Goal: Transaction & Acquisition: Purchase product/service

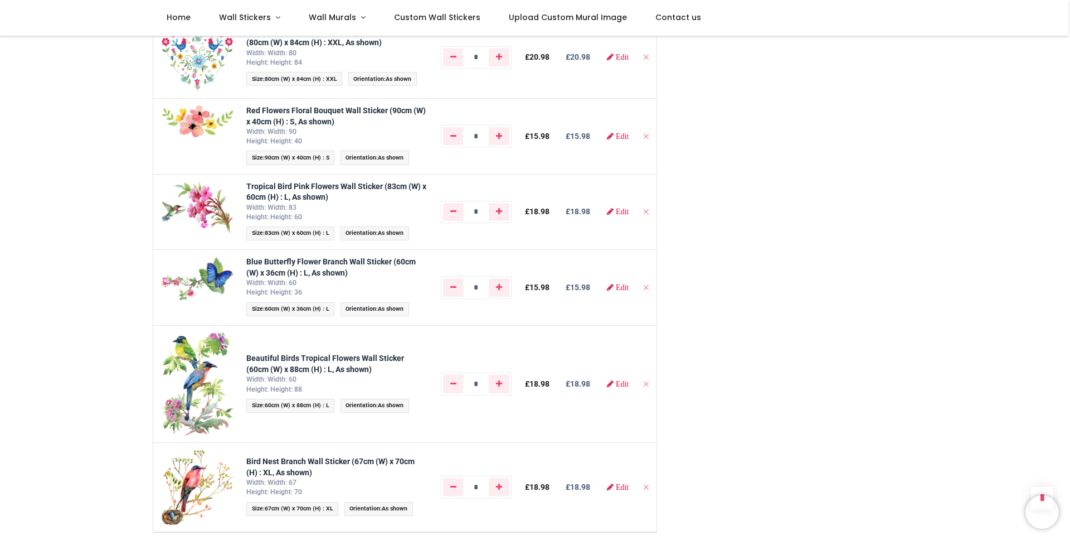
scroll to position [803, 0]
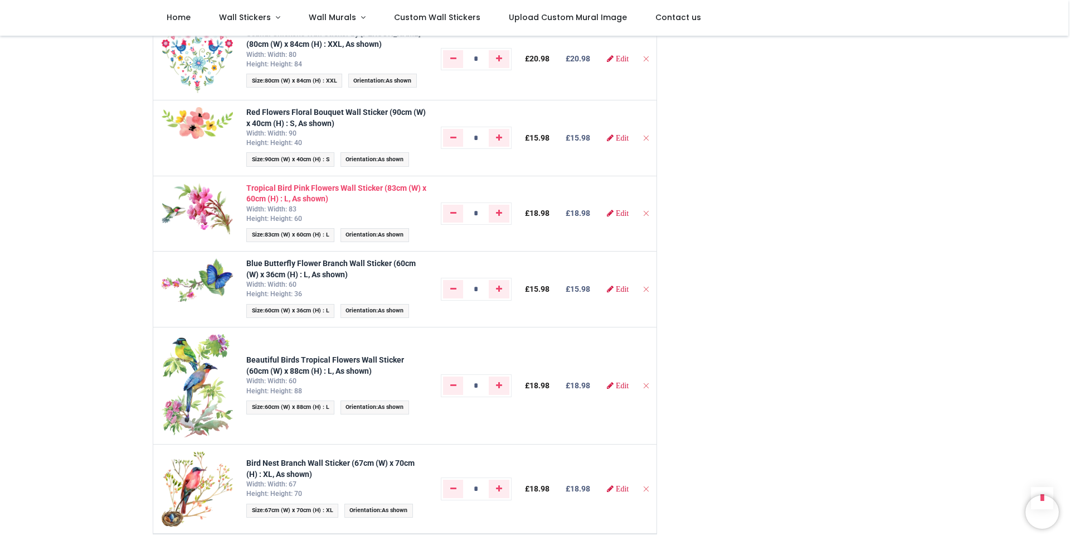
click at [282, 203] on strong "Tropical Bird Pink Flowers Wall Sticker (83cm (W) x 60cm (H) : L, As shown)" at bounding box center [336, 193] width 180 height 20
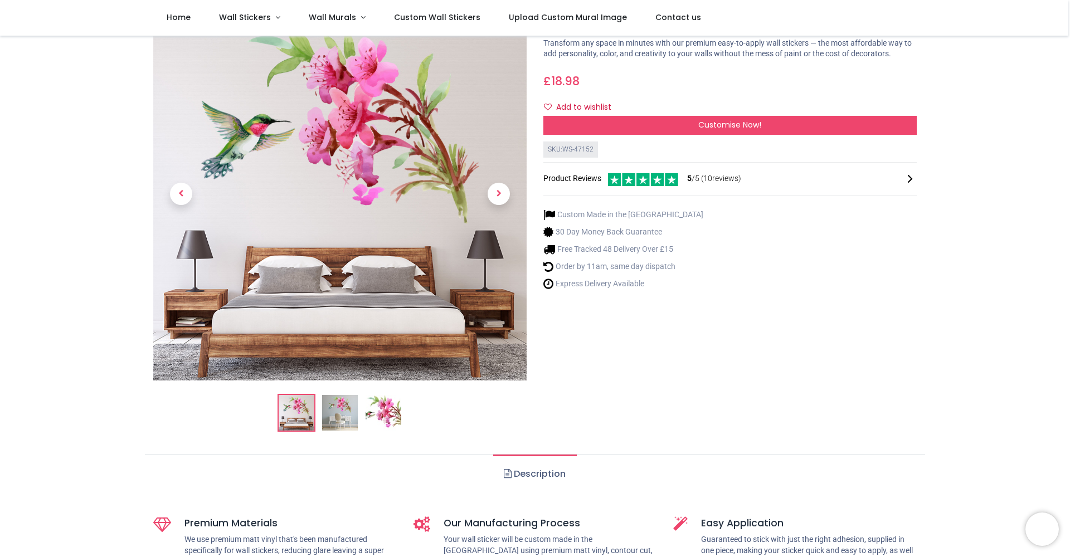
scroll to position [122, 0]
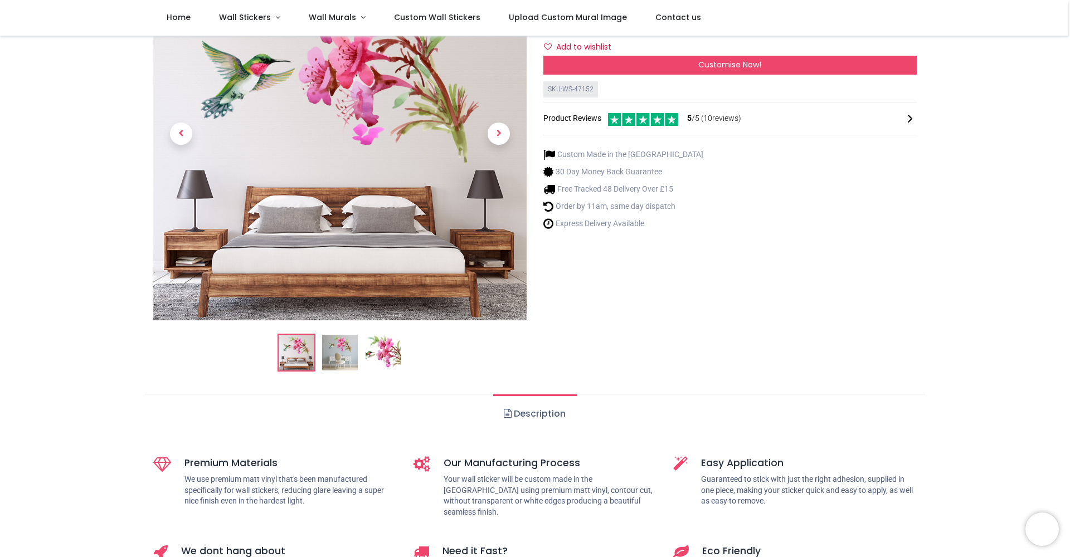
click at [384, 348] on img at bounding box center [384, 353] width 36 height 36
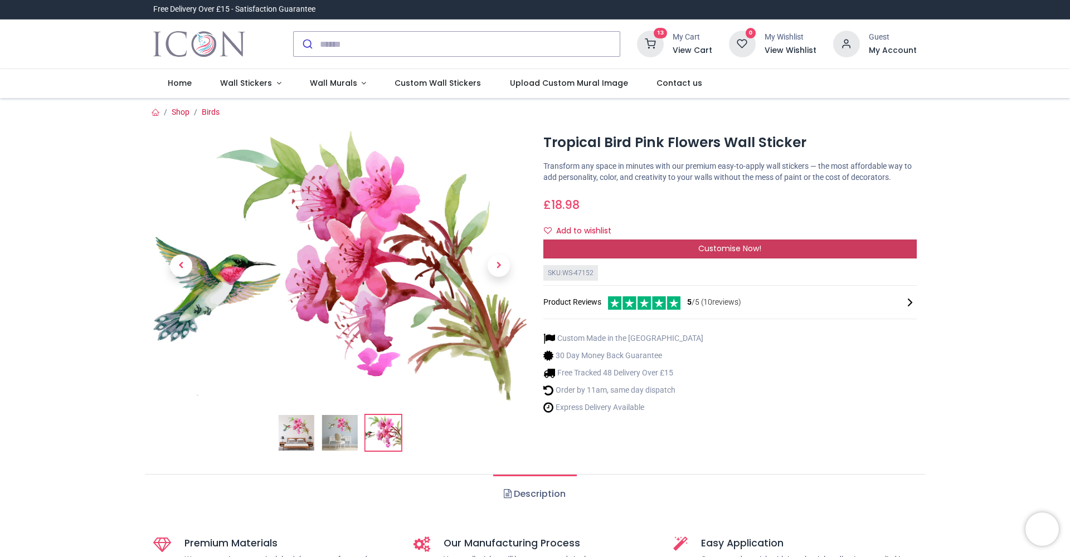
scroll to position [0, 0]
click at [707, 254] on span "Customise Now!" at bounding box center [730, 248] width 63 height 11
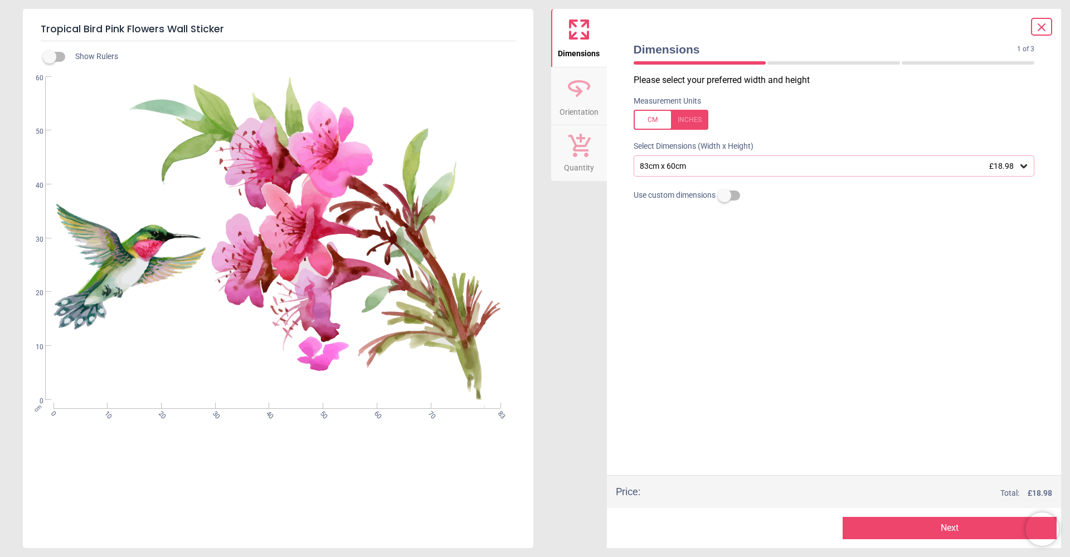
click at [727, 171] on div "83cm x 60cm £18.98" at bounding box center [834, 166] width 401 height 21
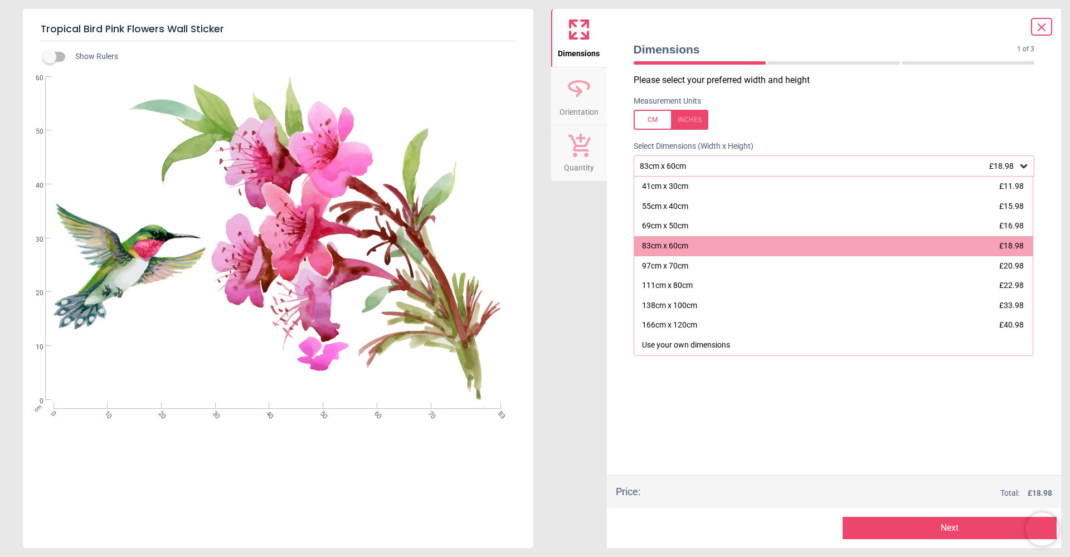
click at [575, 311] on div "Dimensions Orientation Quantity" at bounding box center [579, 279] width 56 height 540
click at [1038, 25] on icon at bounding box center [1041, 27] width 13 height 13
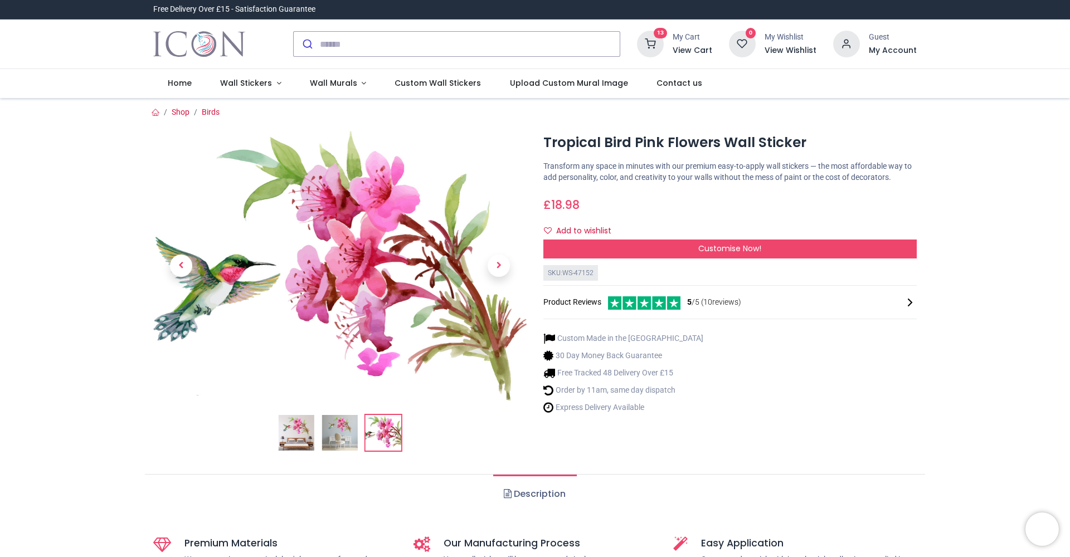
click at [662, 47] on icon at bounding box center [650, 44] width 27 height 27
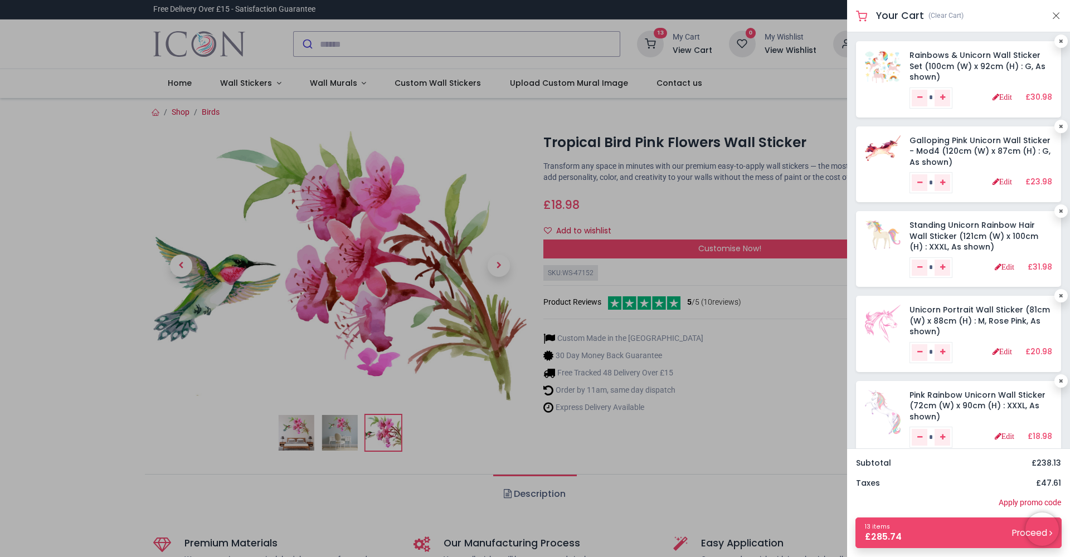
click at [434, 137] on div at bounding box center [535, 278] width 1070 height 557
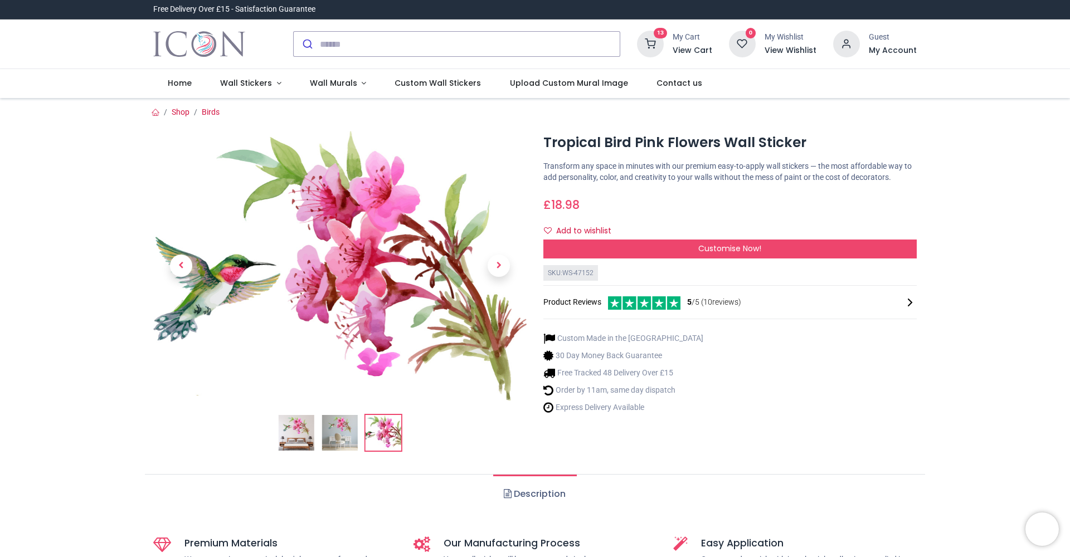
click at [434, 137] on img at bounding box center [340, 266] width 374 height 270
click at [703, 51] on h6 "View Cart" at bounding box center [693, 50] width 40 height 11
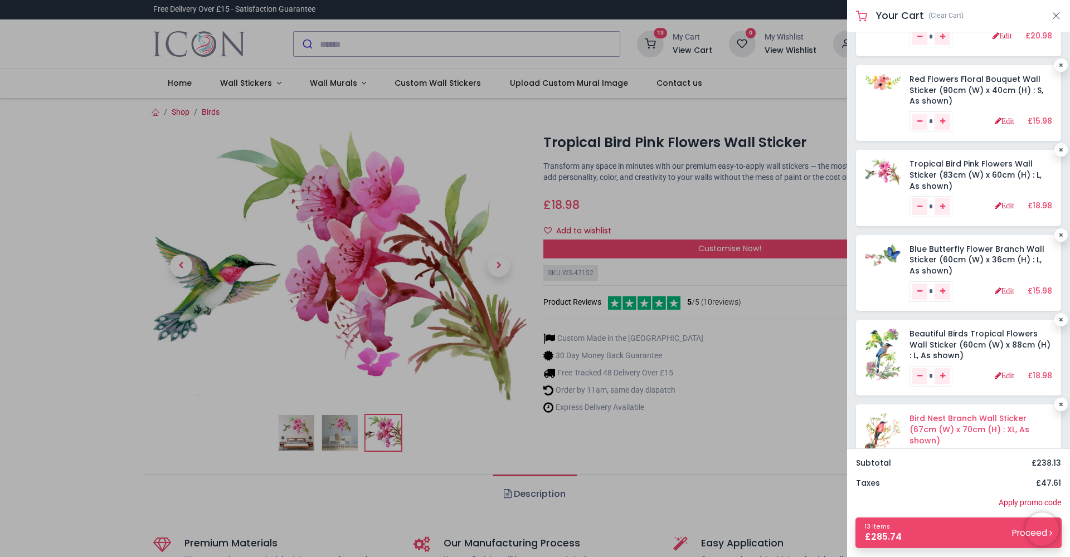
scroll to position [659, 0]
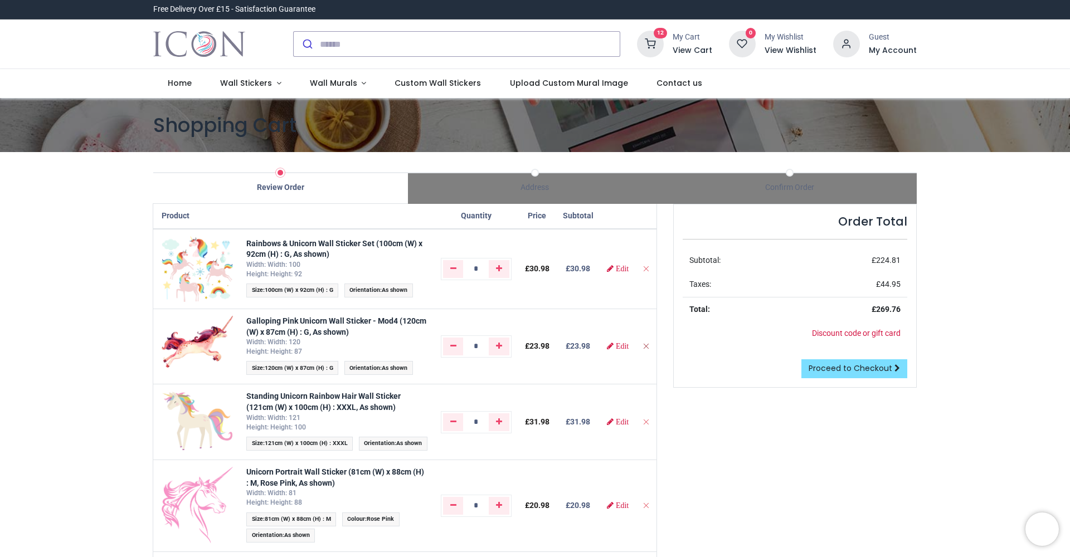
click at [645, 350] on icon "Remove from cart" at bounding box center [646, 346] width 8 height 8
type input "*"
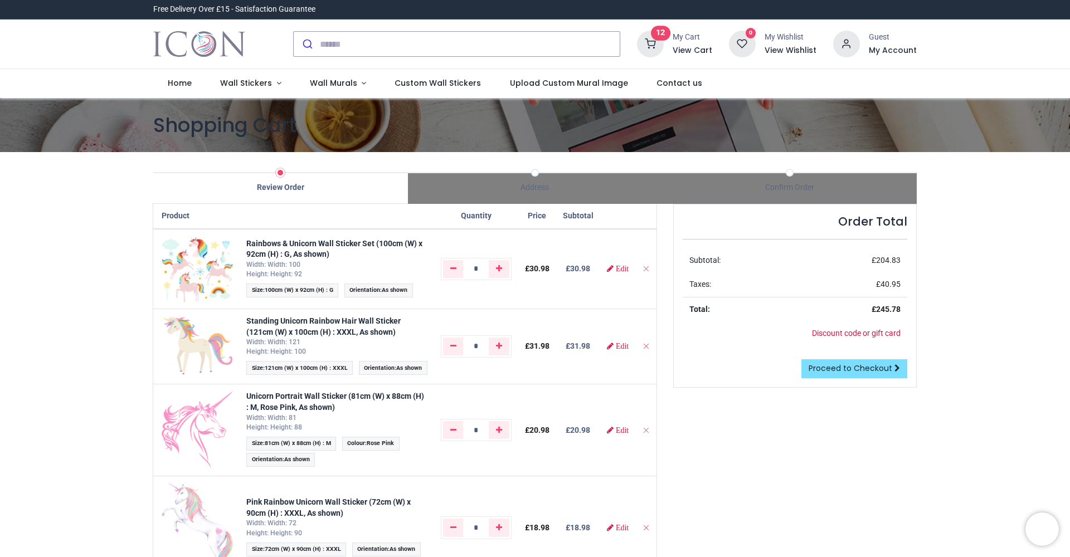
click at [645, 350] on icon "Remove from cart" at bounding box center [646, 346] width 8 height 8
type input "*"
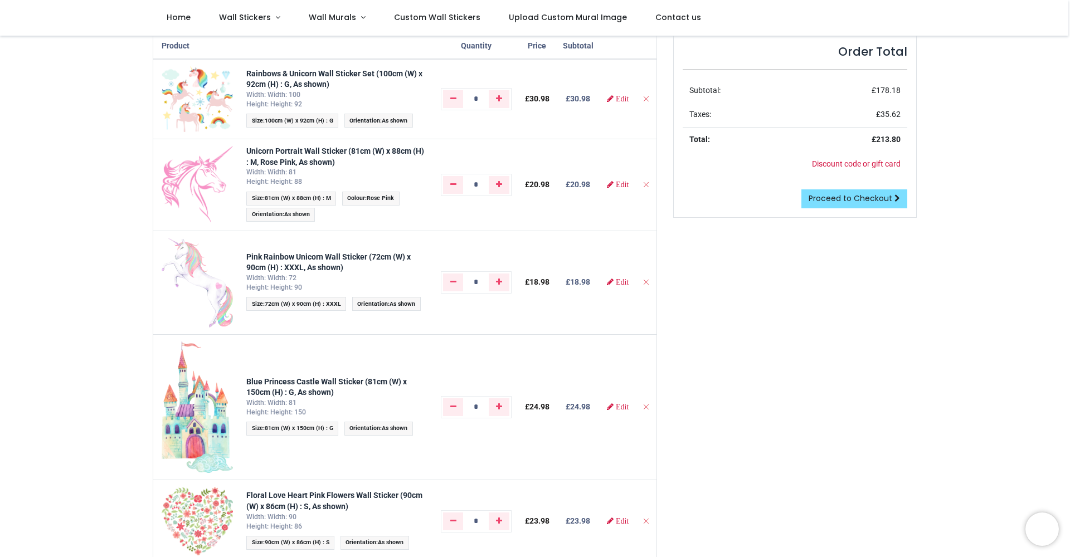
scroll to position [110, 0]
click at [644, 409] on icon "Remove from cart" at bounding box center [646, 405] width 8 height 8
type input "*"
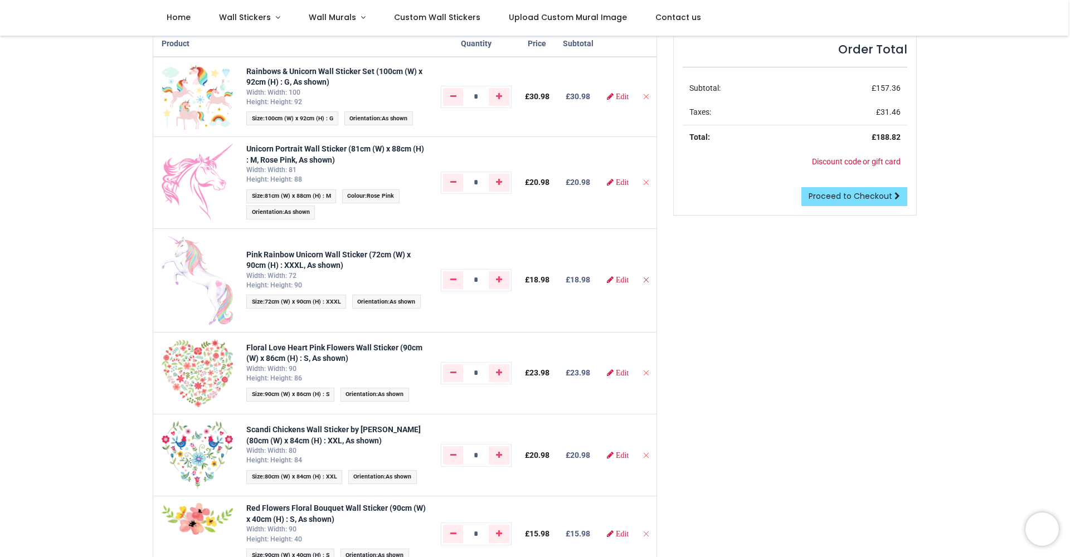
click at [646, 284] on icon "Remove from cart" at bounding box center [646, 280] width 8 height 8
type input "*"
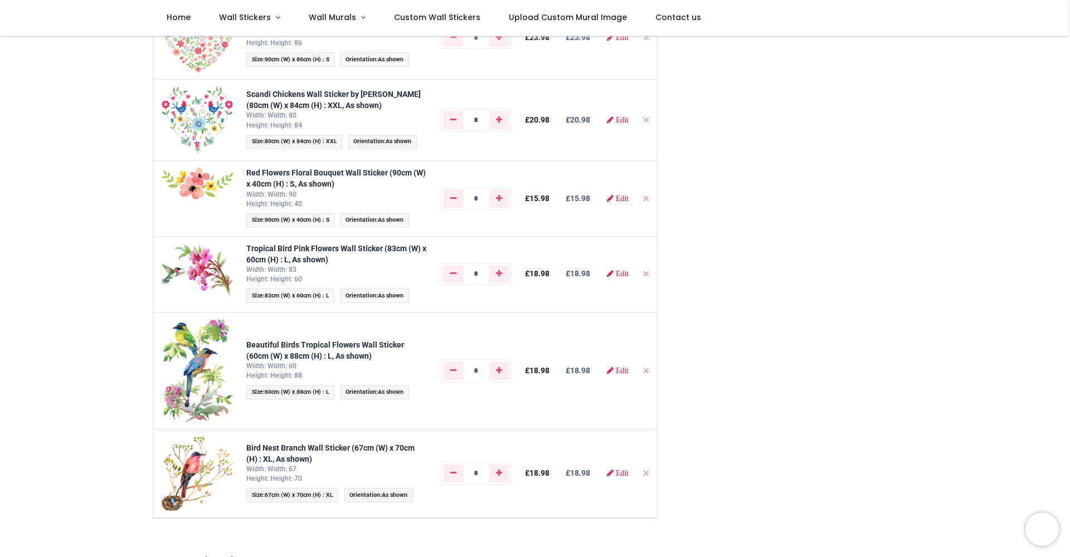
scroll to position [341, 0]
click at [459, 381] on link "Remove one" at bounding box center [453, 372] width 21 height 18
type input "*"
click at [453, 478] on icon "Remove one" at bounding box center [453, 475] width 6 height 8
type input "*"
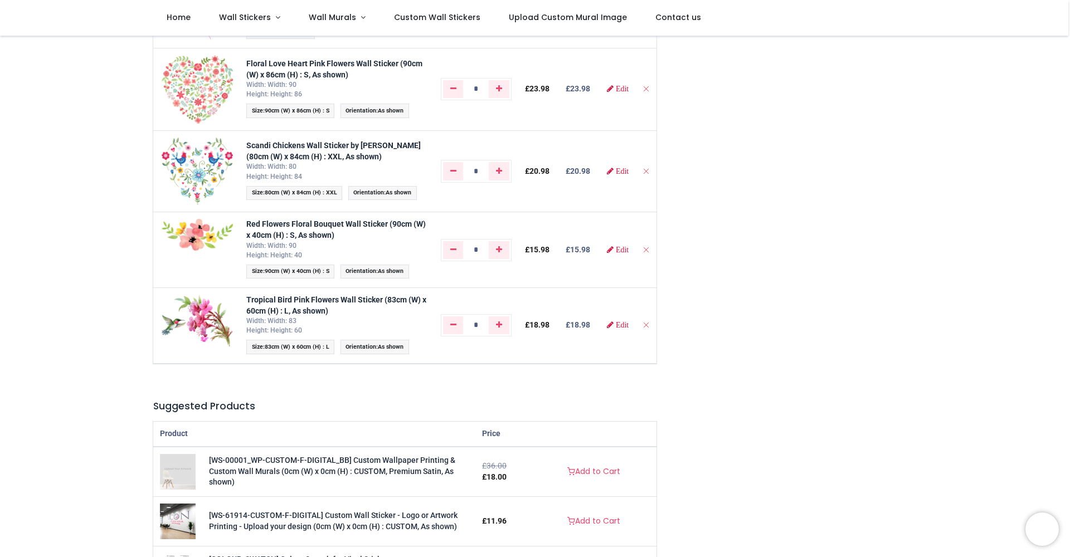
scroll to position [282, 0]
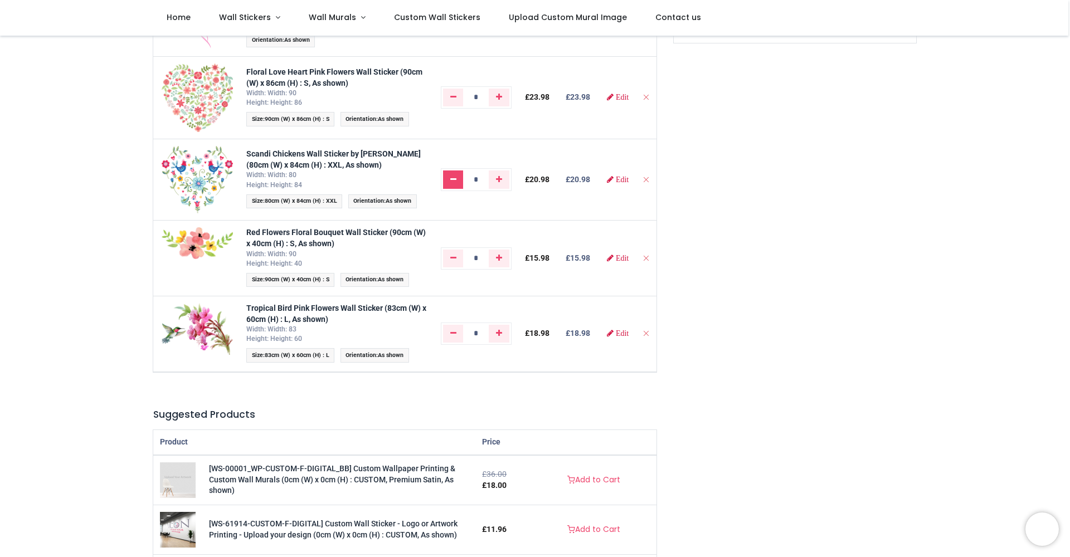
click at [449, 188] on link "Remove one" at bounding box center [453, 180] width 21 height 18
type input "*"
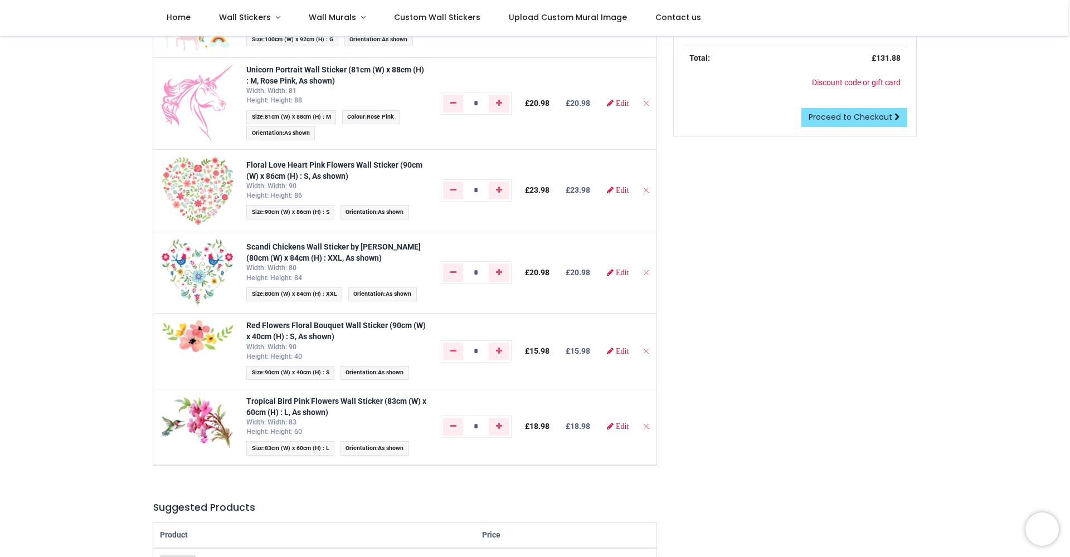
scroll to position [184, 0]
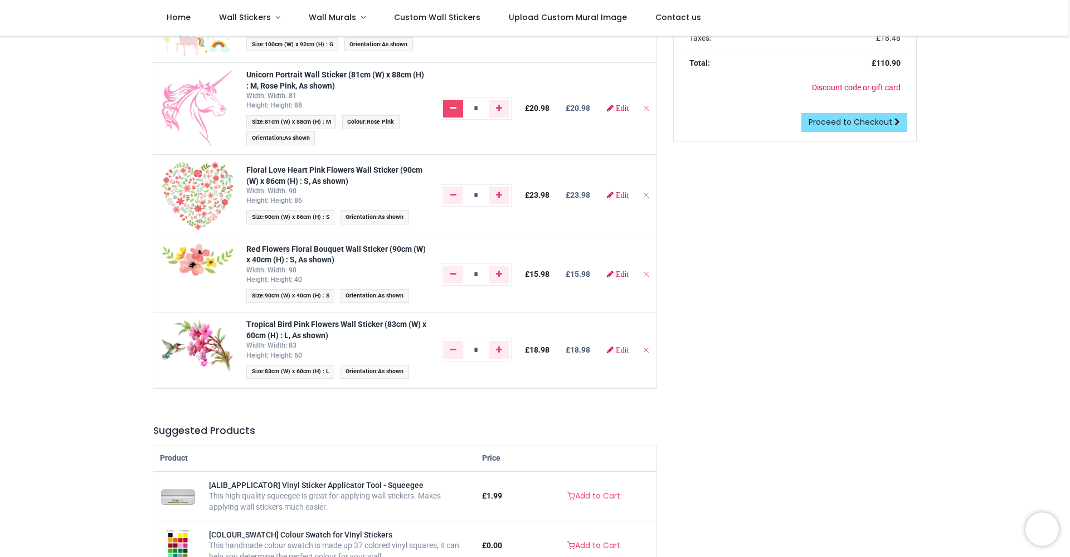
click at [447, 117] on link "Remove one" at bounding box center [453, 109] width 21 height 18
type input "*"
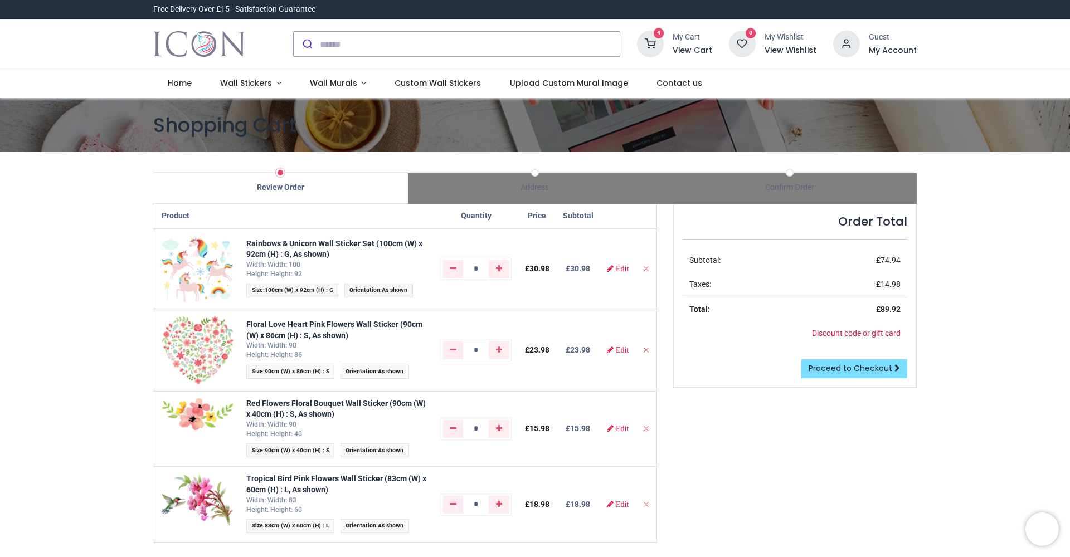
scroll to position [0, 0]
click at [244, 85] on span "Wall Stickers" at bounding box center [246, 82] width 52 height 11
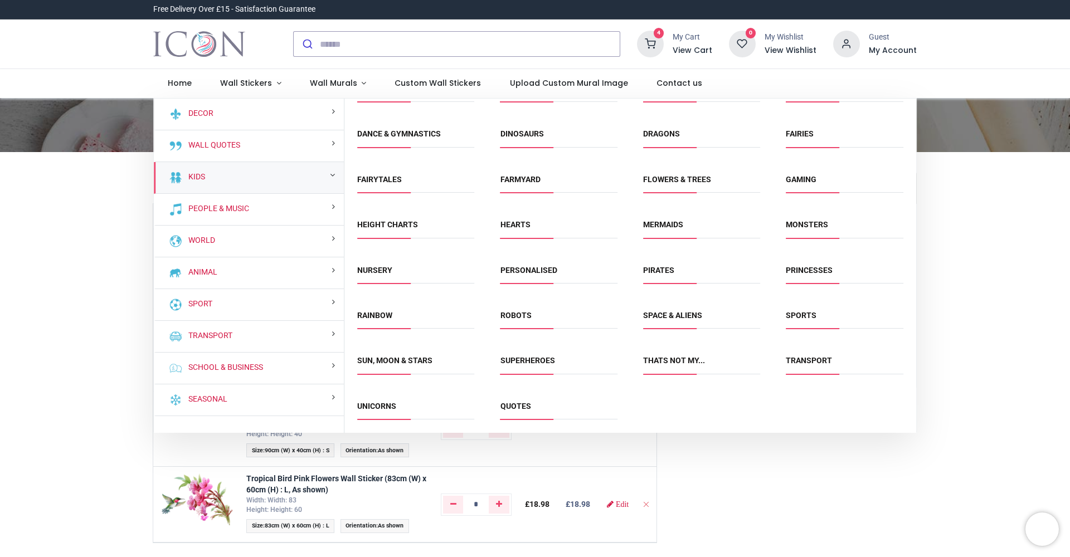
scroll to position [71, 0]
click at [377, 404] on link "Unicorns" at bounding box center [376, 406] width 39 height 9
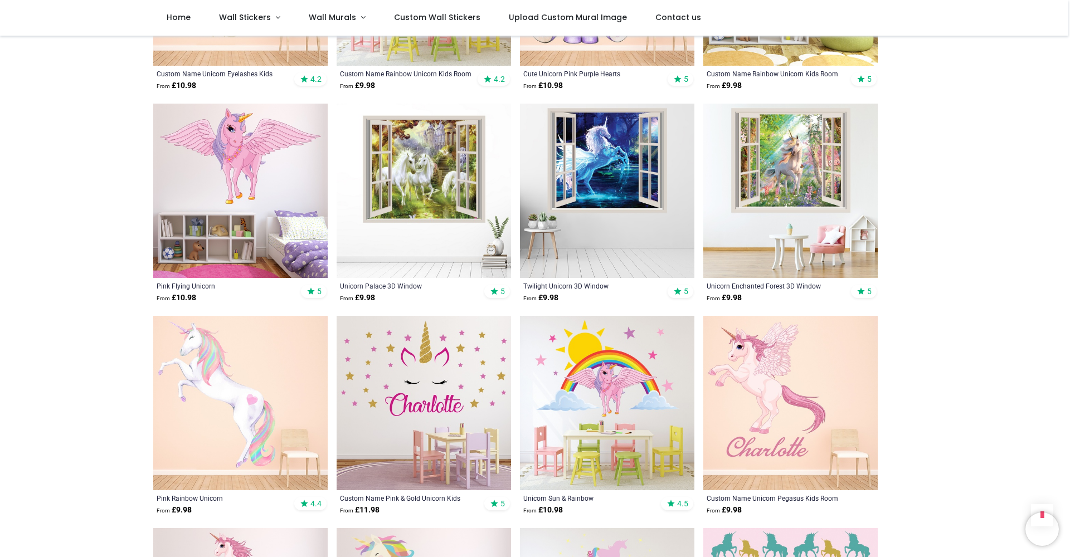
scroll to position [830, 0]
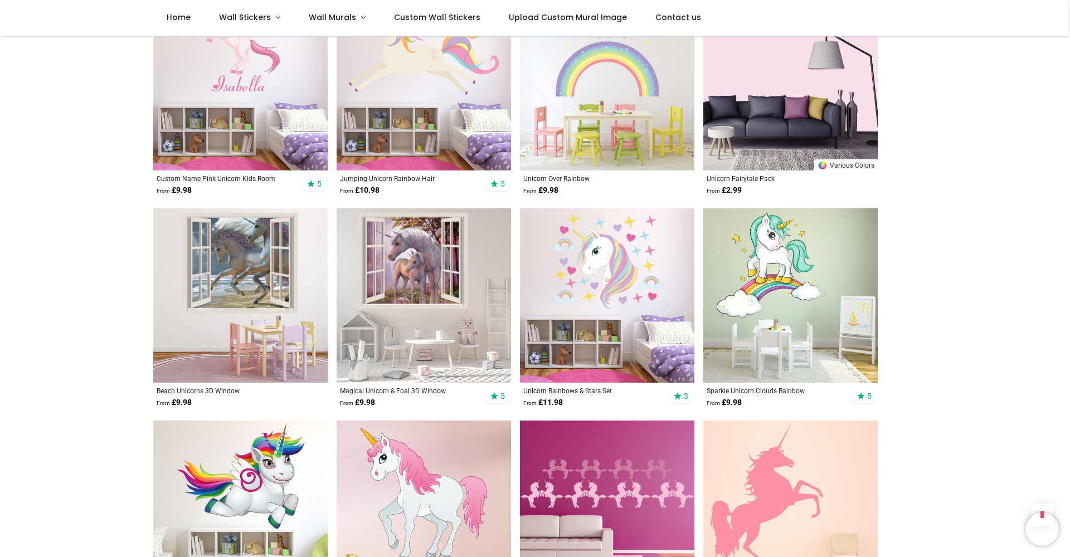
scroll to position [1363, 0]
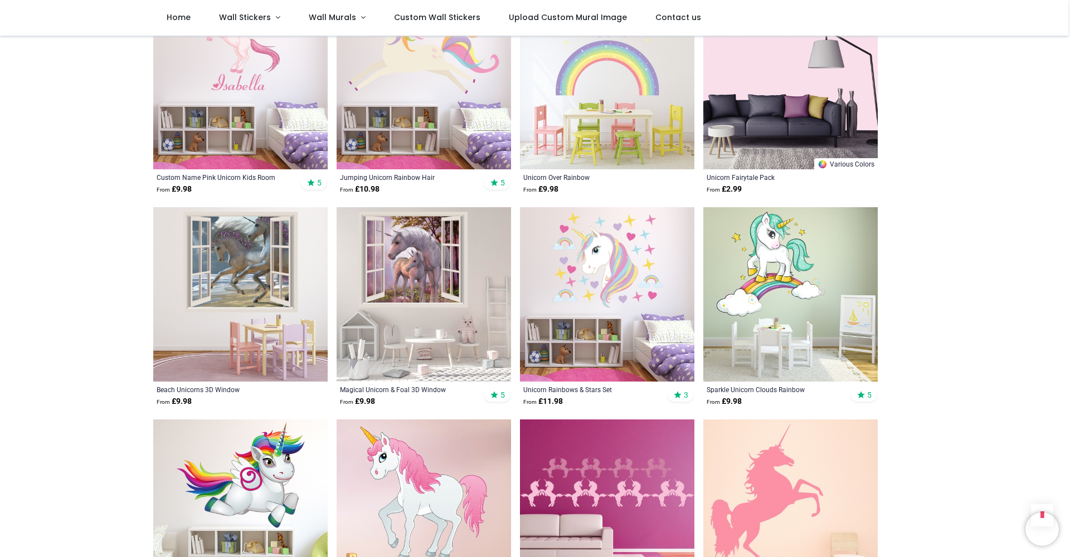
click at [606, 261] on img at bounding box center [607, 294] width 174 height 174
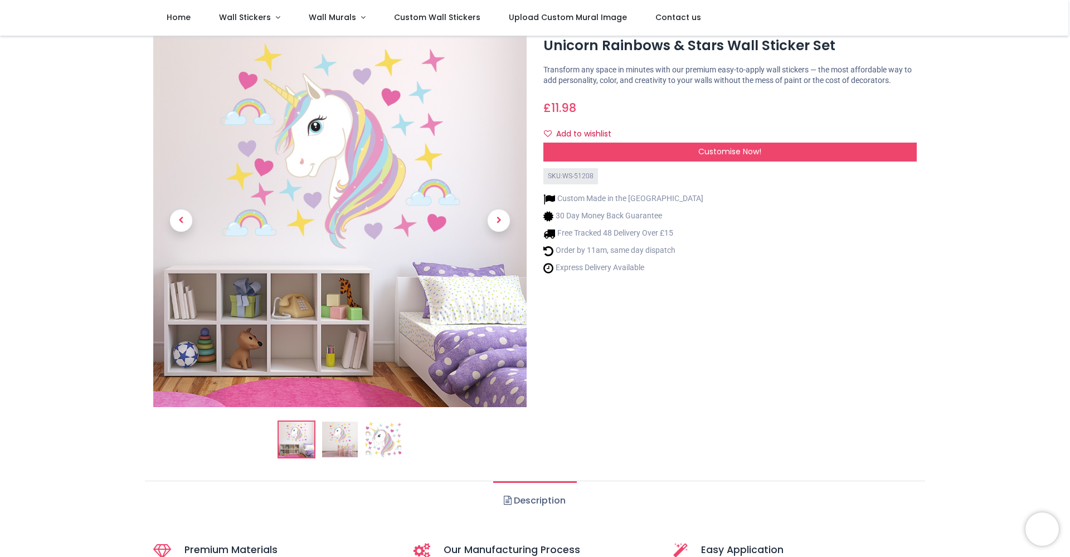
scroll to position [34, 0]
click at [382, 442] on img at bounding box center [384, 441] width 36 height 36
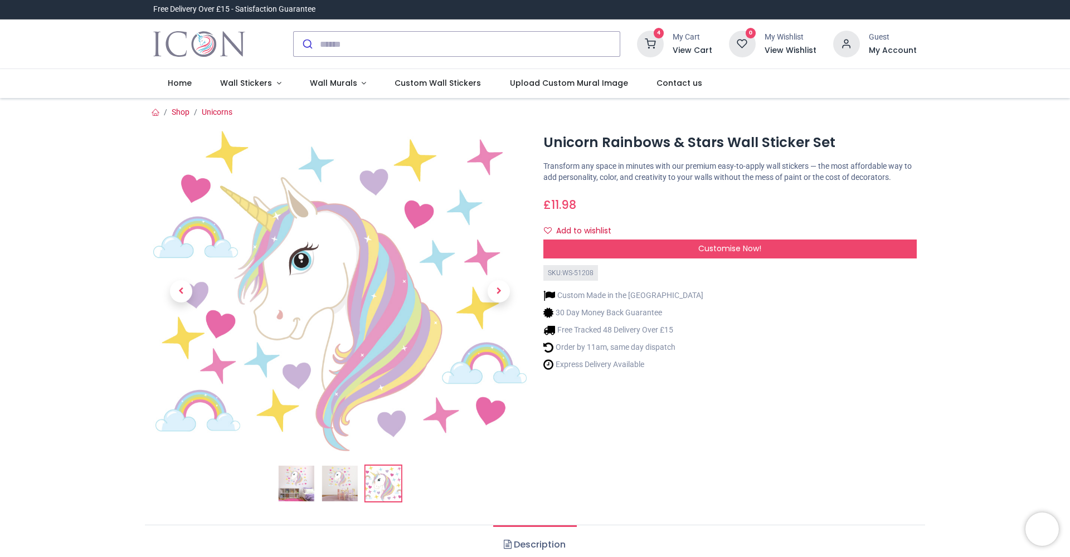
scroll to position [0, 0]
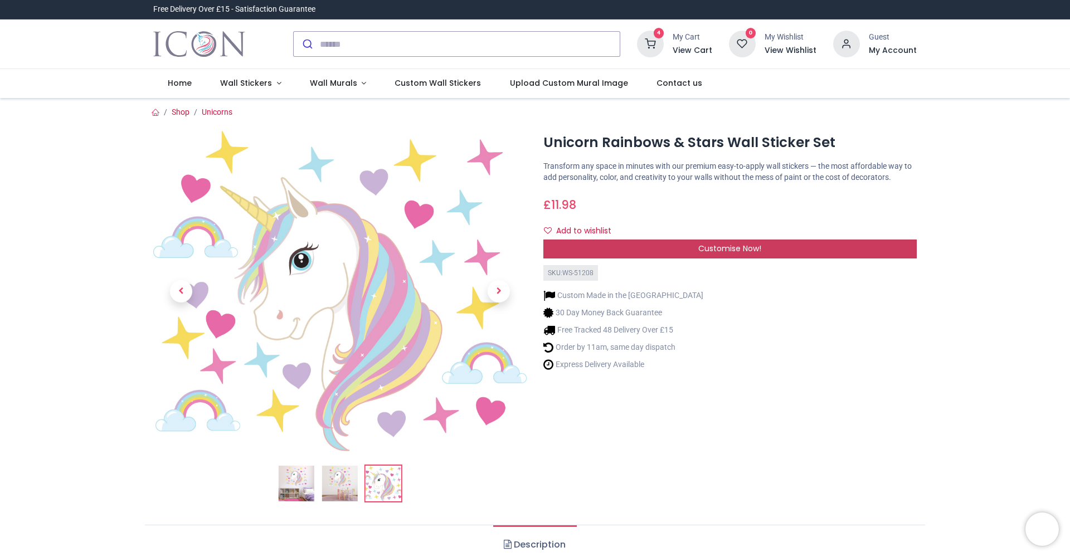
click at [758, 254] on span "Customise Now!" at bounding box center [730, 248] width 63 height 11
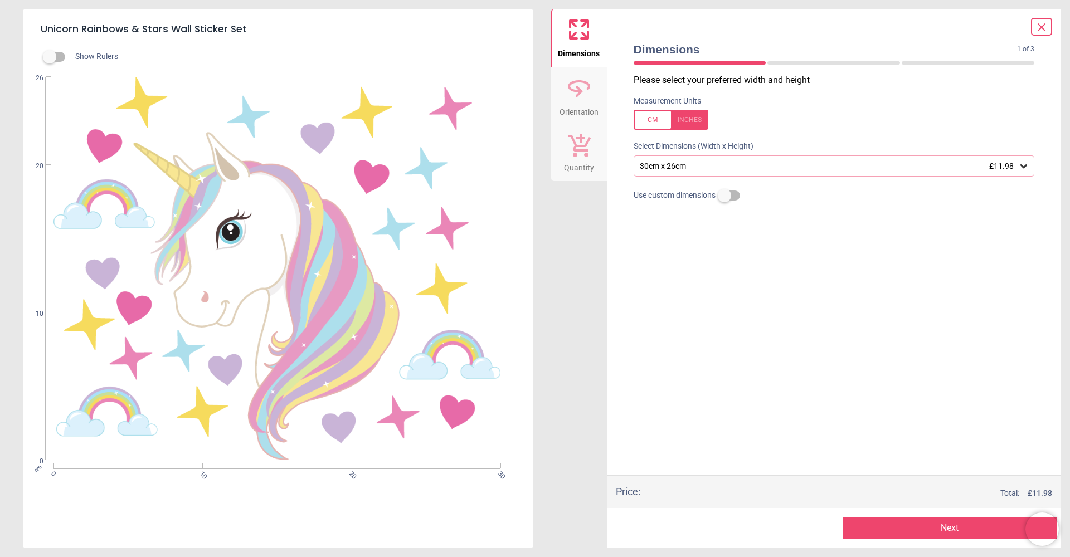
click at [763, 169] on div "30cm x 26cm £11.98" at bounding box center [829, 166] width 380 height 9
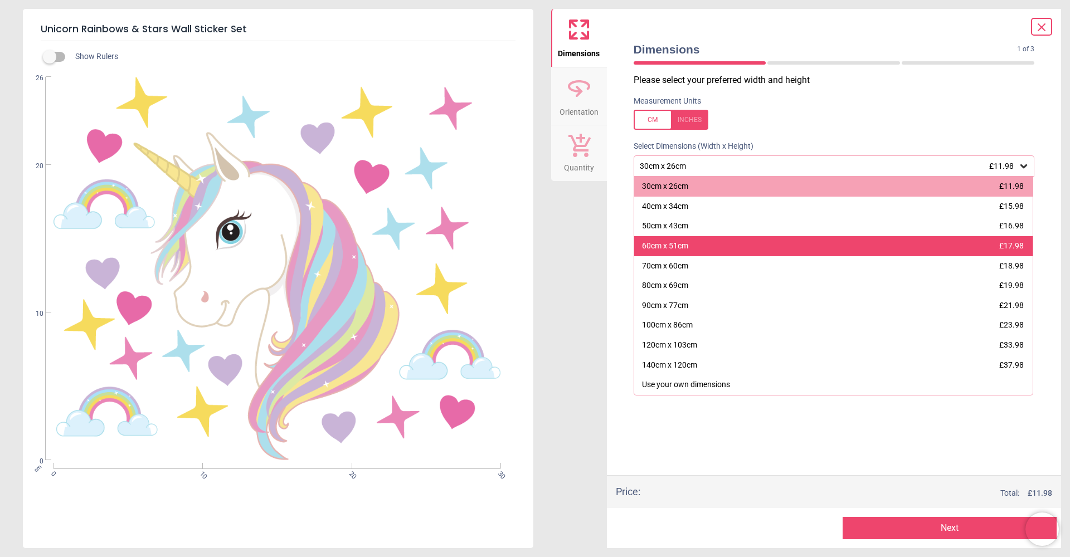
click at [727, 240] on div "60cm x 51cm £17.98" at bounding box center [833, 246] width 399 height 20
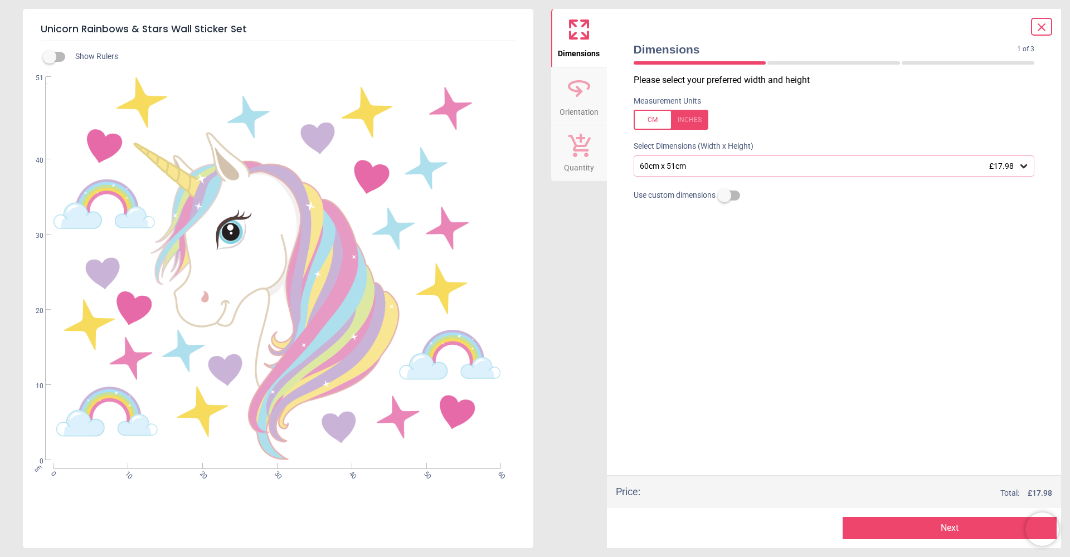
click at [913, 531] on button "Next" at bounding box center [950, 528] width 214 height 22
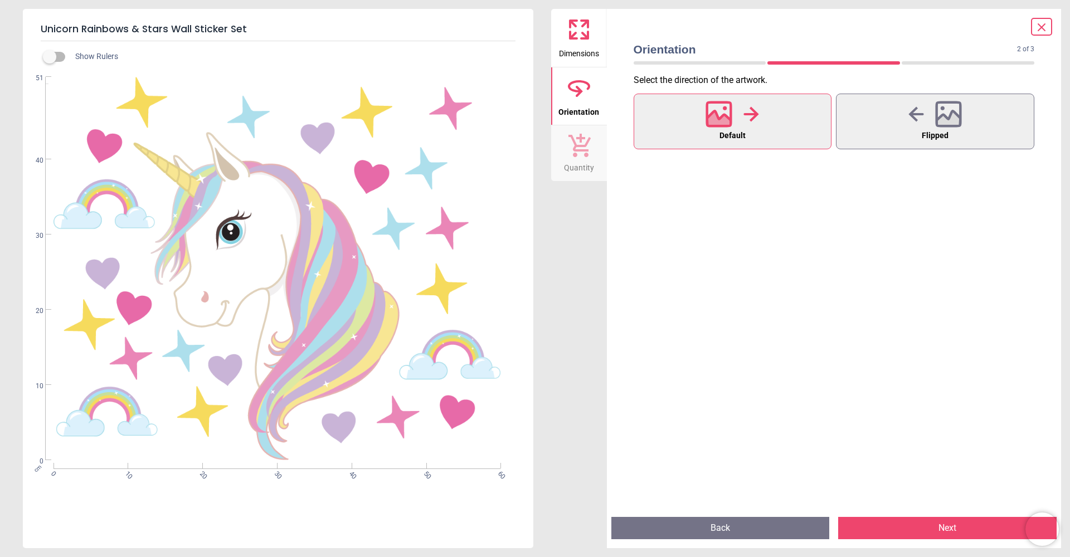
click at [905, 533] on button "Next" at bounding box center [947, 528] width 219 height 22
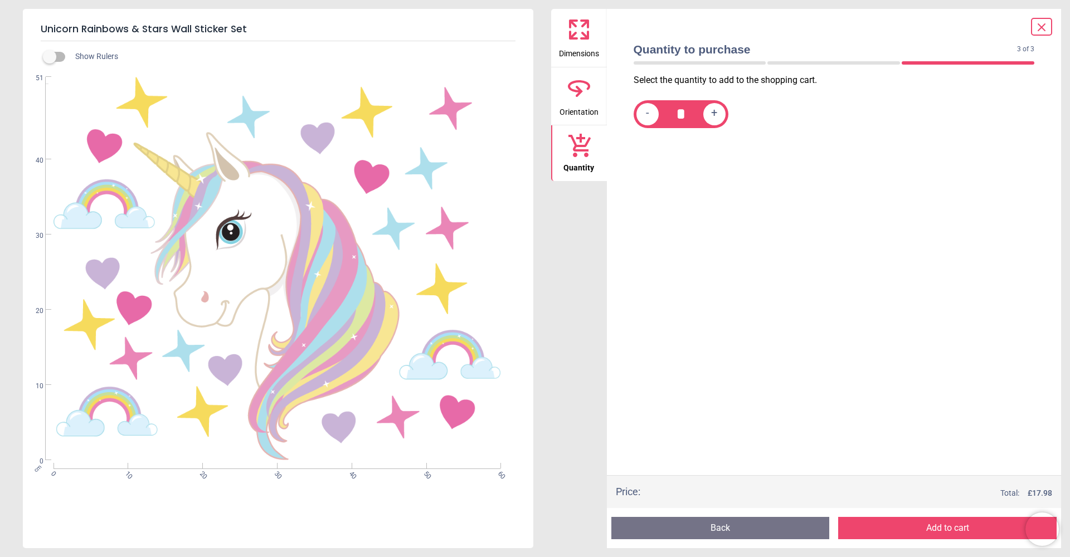
click at [927, 530] on button "Add to cart" at bounding box center [947, 528] width 219 height 22
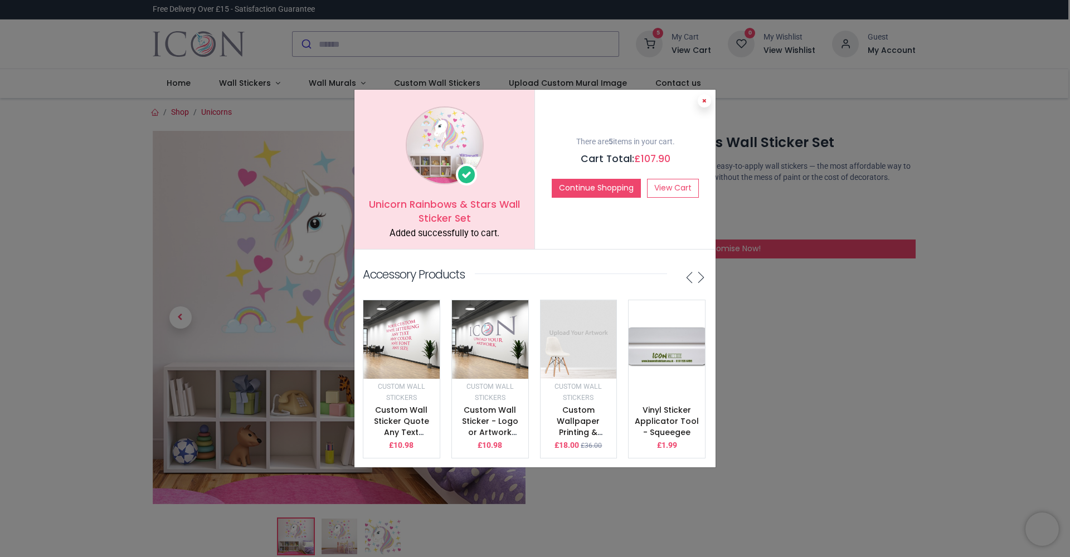
click at [705, 100] on icon at bounding box center [704, 101] width 4 height 6
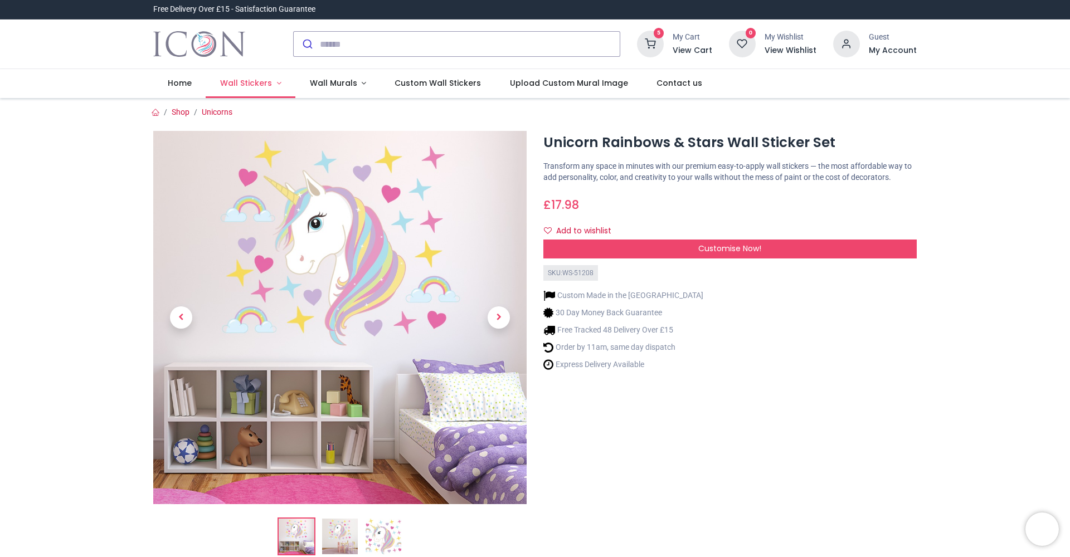
click at [234, 85] on span "Wall Stickers" at bounding box center [246, 82] width 52 height 11
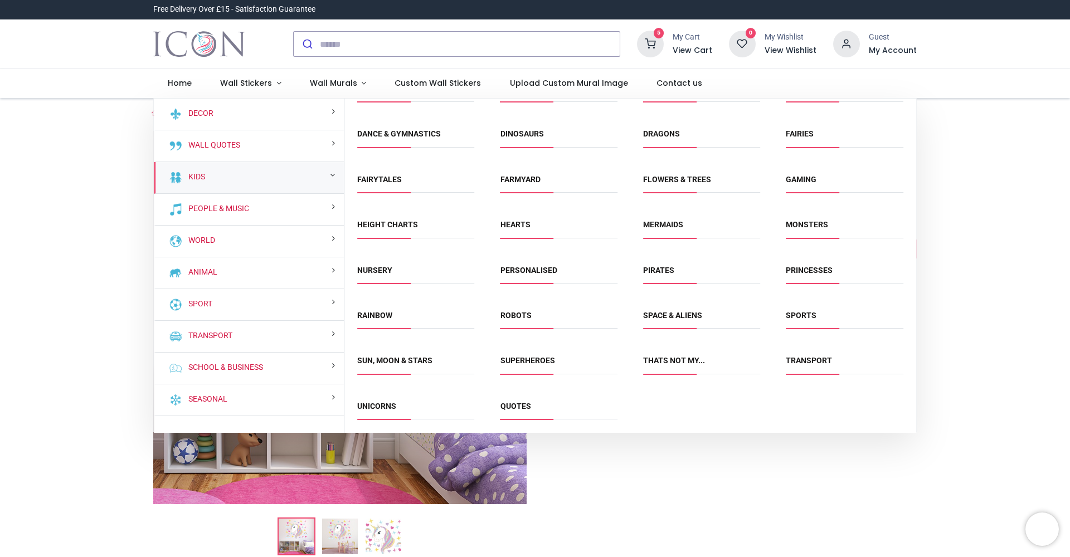
scroll to position [71, 0]
click at [380, 402] on link "Unicorns" at bounding box center [376, 406] width 39 height 9
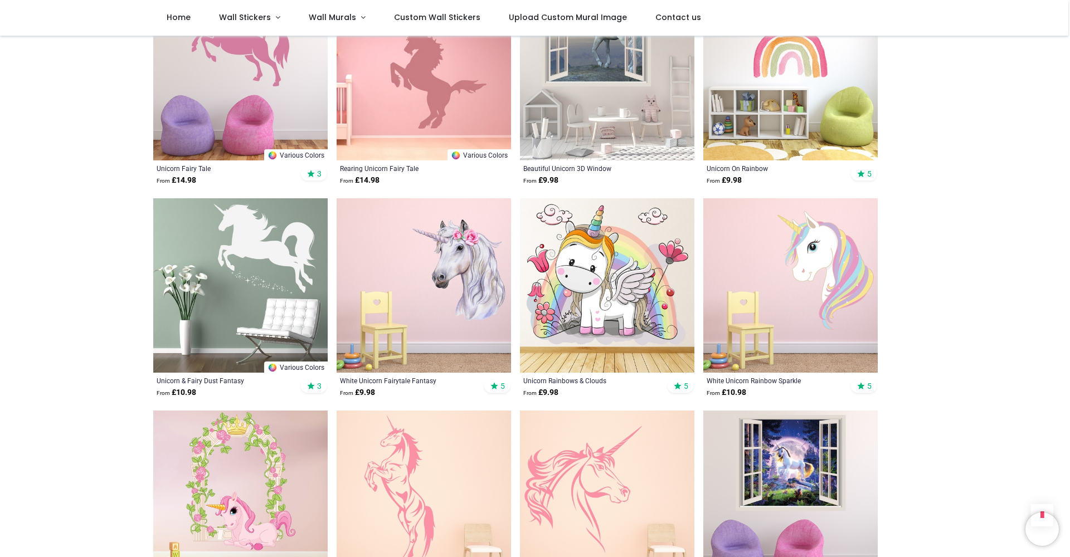
scroll to position [2010, 0]
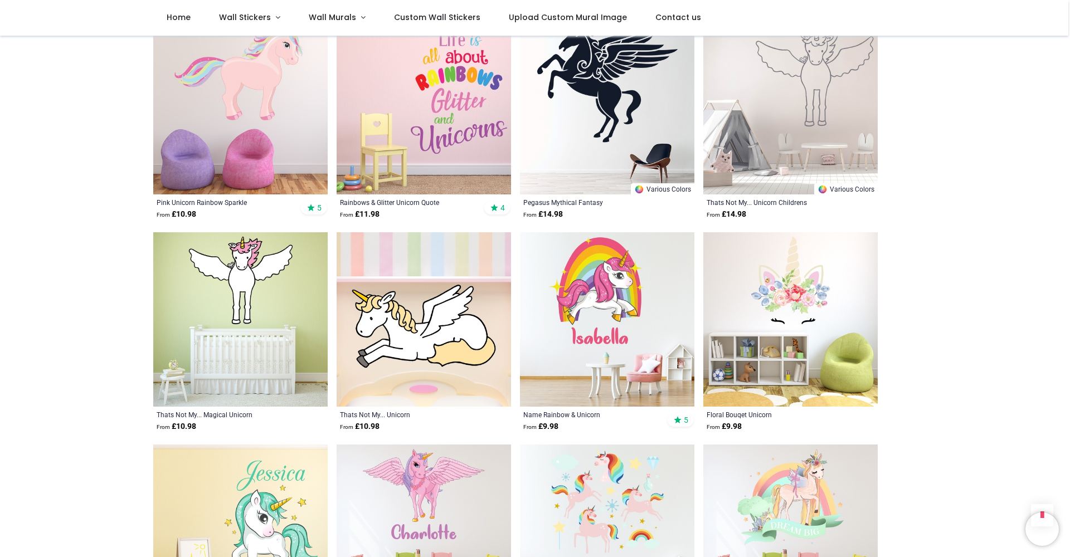
scroll to position [3893, 0]
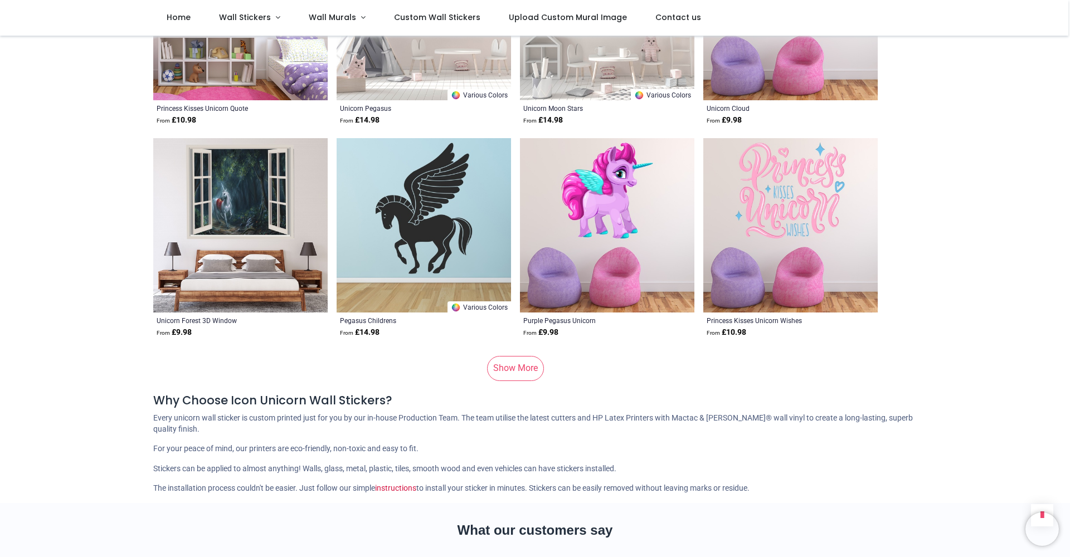
scroll to position [7392, 0]
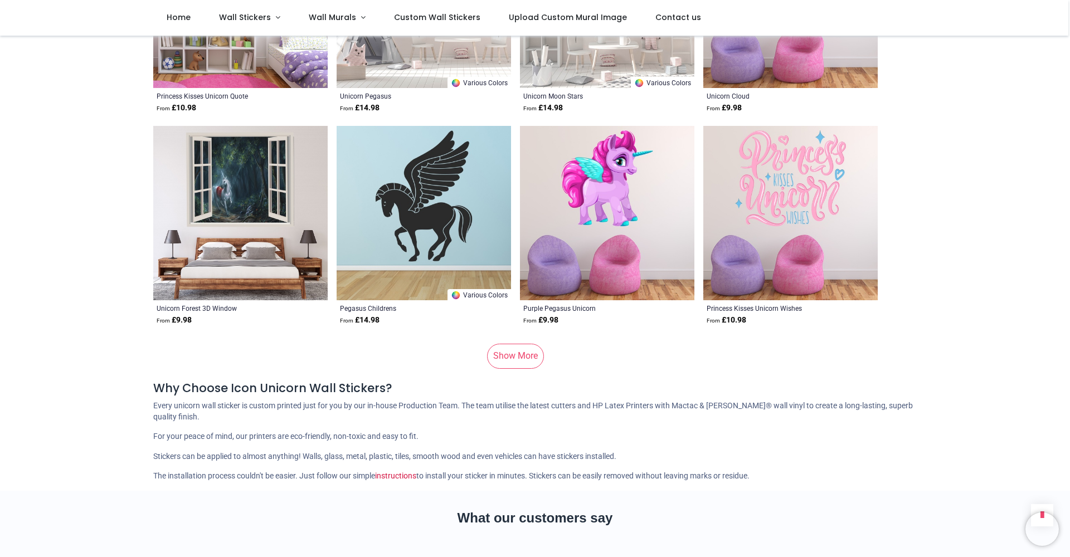
click at [514, 344] on link "Show More" at bounding box center [515, 356] width 57 height 25
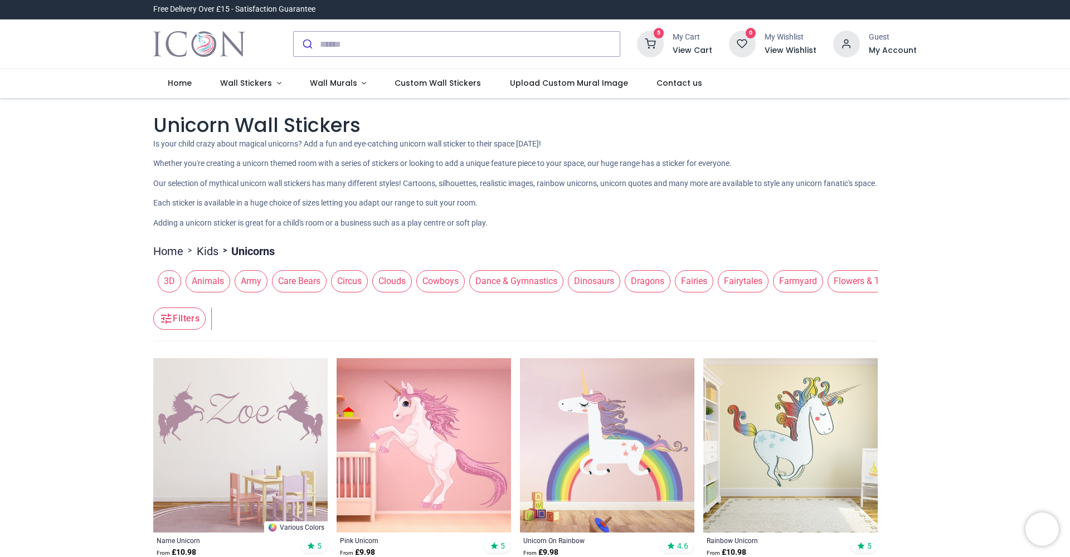
click at [389, 283] on span "Clouds" at bounding box center [392, 281] width 40 height 22
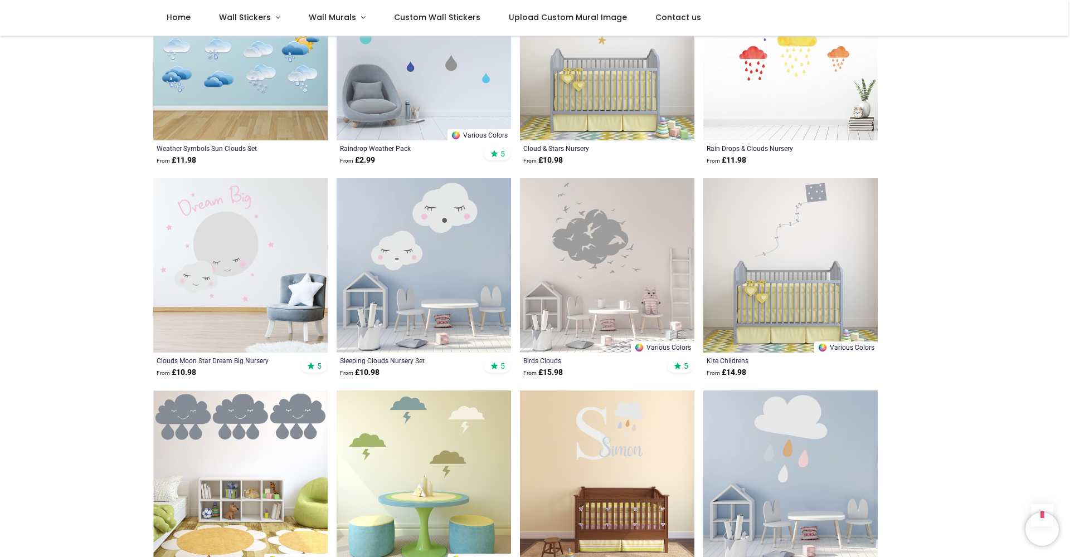
scroll to position [972, 0]
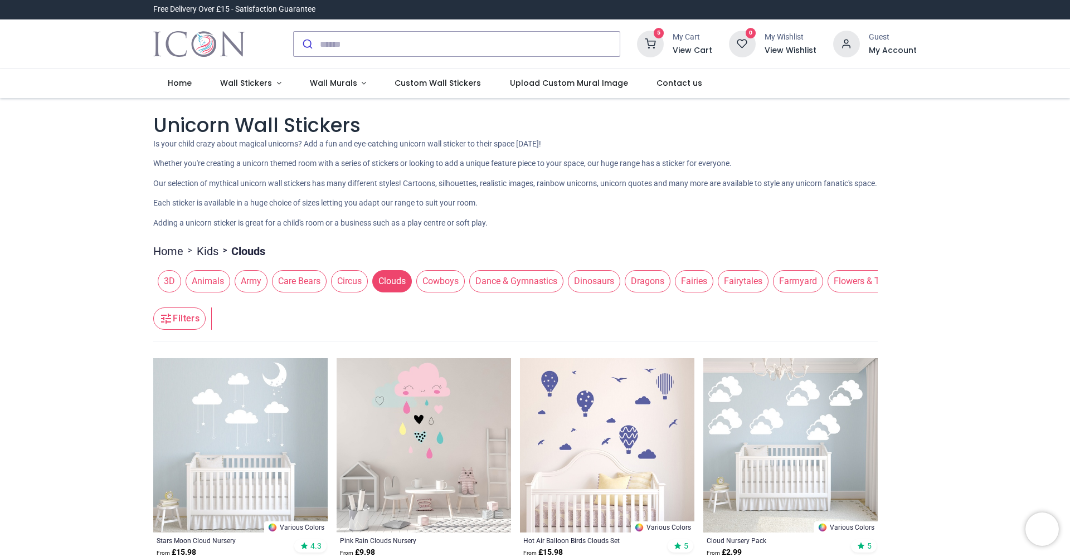
click at [695, 278] on span "Fairies" at bounding box center [694, 281] width 38 height 22
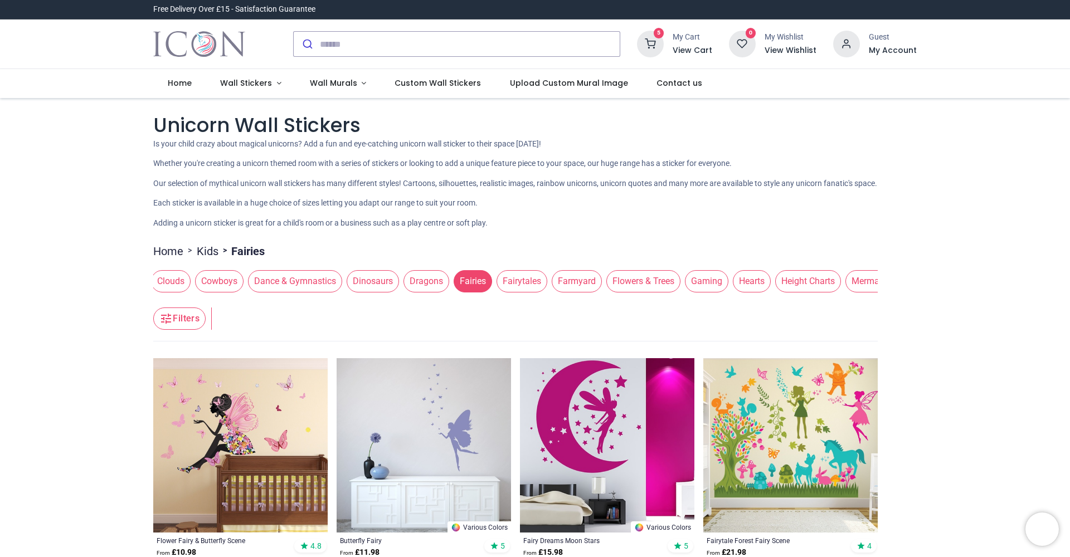
scroll to position [0, 301]
click at [560, 275] on span "Flowers & Trees" at bounding box center [564, 281] width 74 height 22
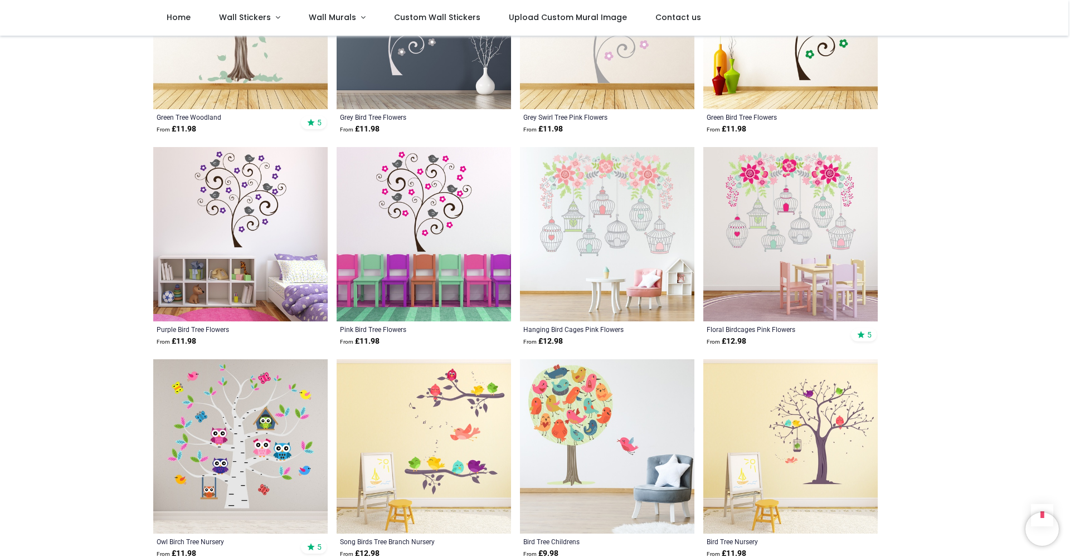
scroll to position [1851, 0]
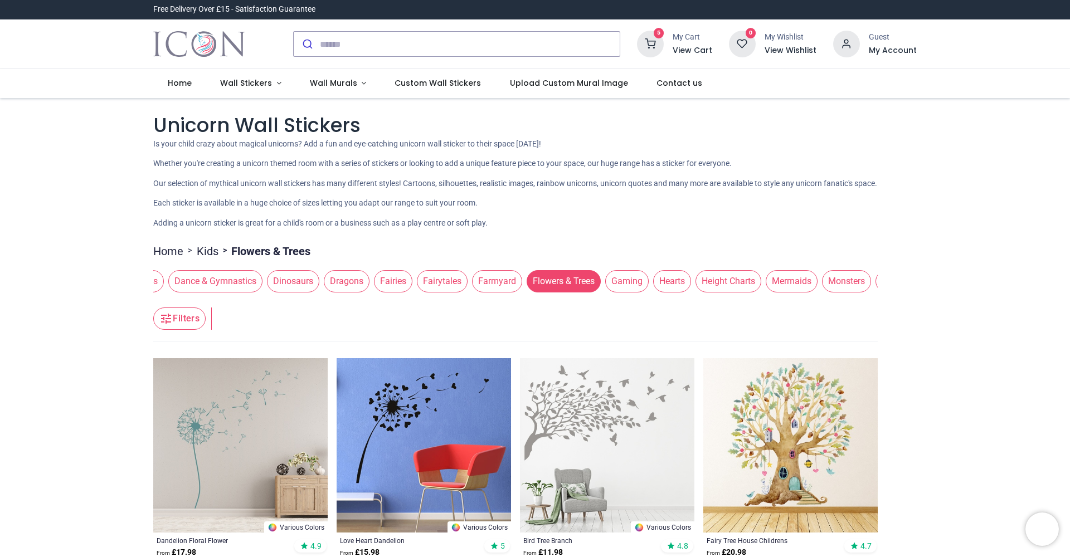
click at [657, 41] on icon at bounding box center [650, 44] width 27 height 27
